Goal: Information Seeking & Learning: Learn about a topic

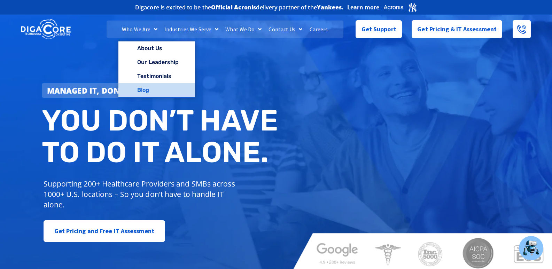
click at [141, 87] on link "Blog" at bounding box center [156, 90] width 76 height 14
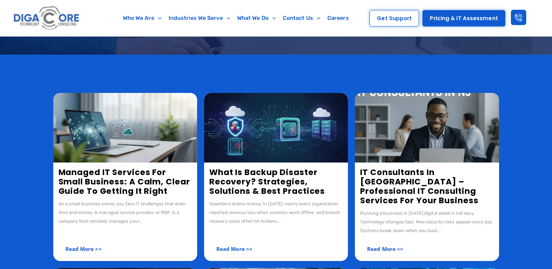
scroll to position [104, 0]
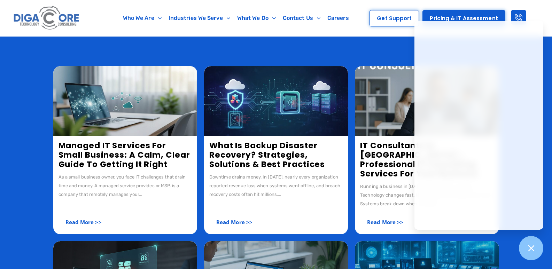
click at [126, 140] on link "Managed IT Services for Small Business: A Calm, Clear Guide to Getting It Right" at bounding box center [124, 155] width 132 height 30
click at [124, 149] on link "Managed IT Services for Small Business: A Calm, Clear Guide to Getting It Right" at bounding box center [124, 155] width 132 height 30
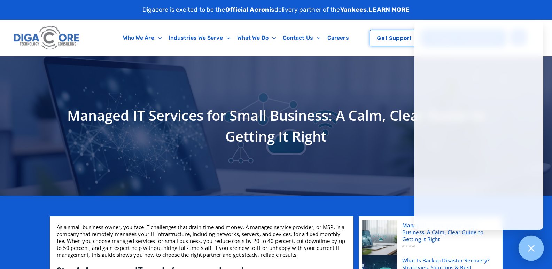
click at [537, 254] on div at bounding box center [530, 248] width 25 height 25
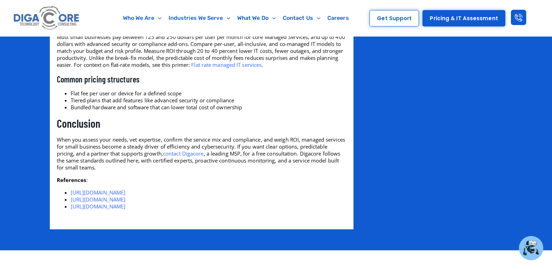
scroll to position [870, 0]
